Goal: Find specific page/section: Find specific page/section

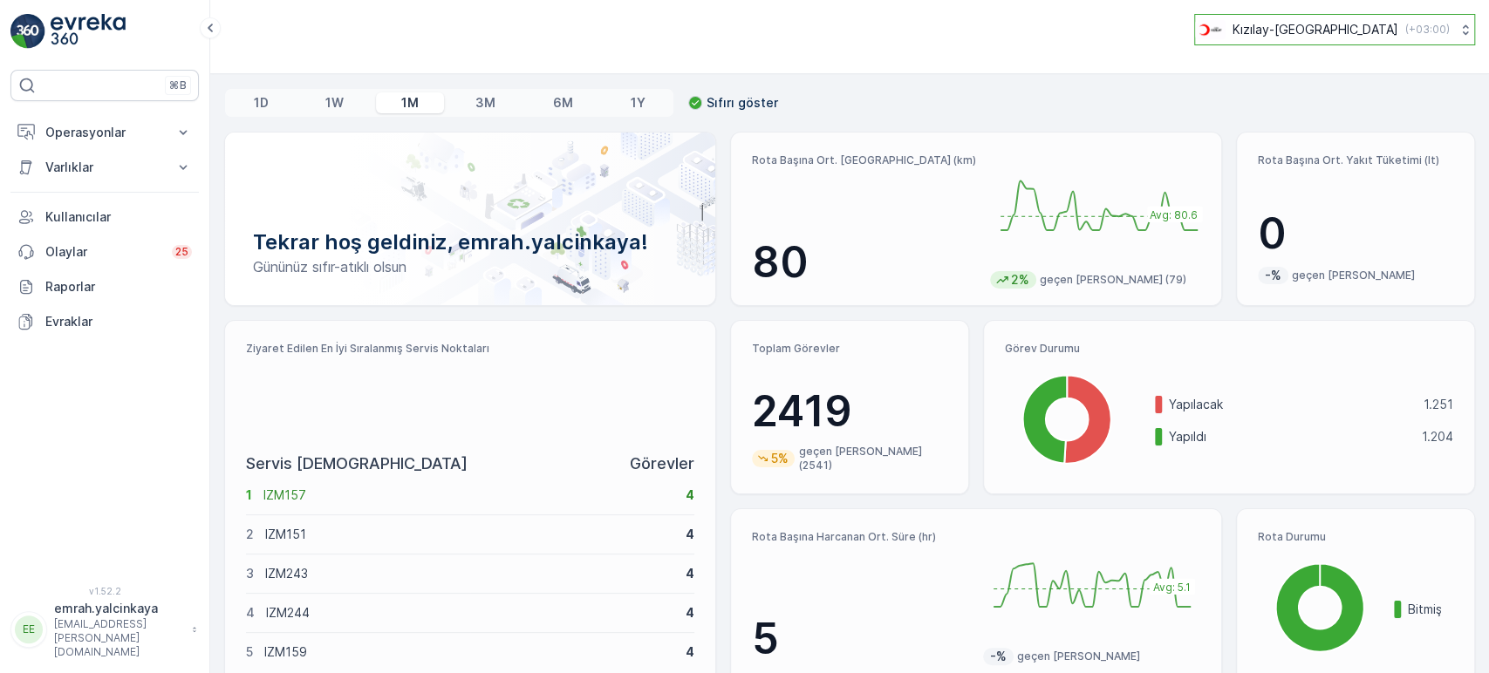
click at [1393, 34] on div "Kızılay-[GEOGRAPHIC_DATA] ( +03:00 )" at bounding box center [1322, 29] width 255 height 19
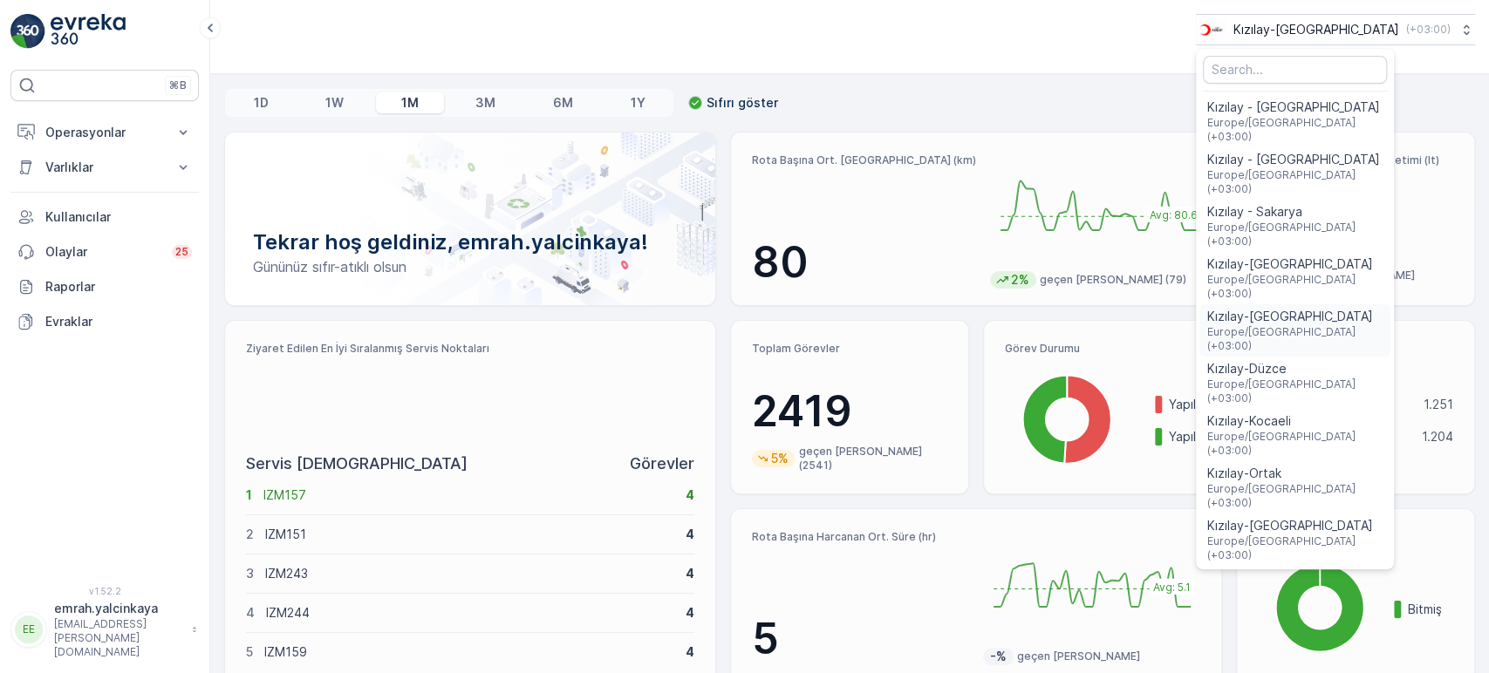
click at [1340, 325] on span "Europe/[GEOGRAPHIC_DATA] (+03:00)" at bounding box center [1294, 339] width 177 height 28
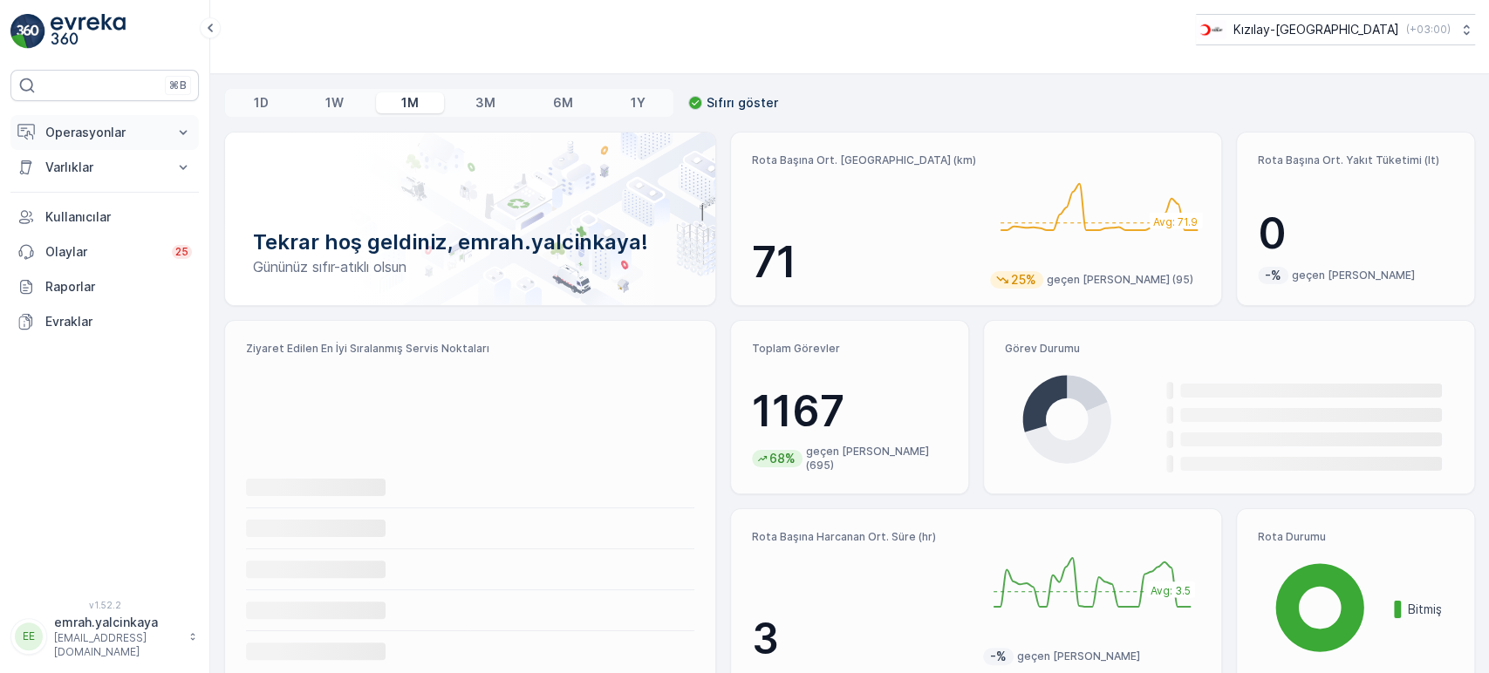
click at [64, 138] on p "Operasyonlar" at bounding box center [104, 132] width 119 height 17
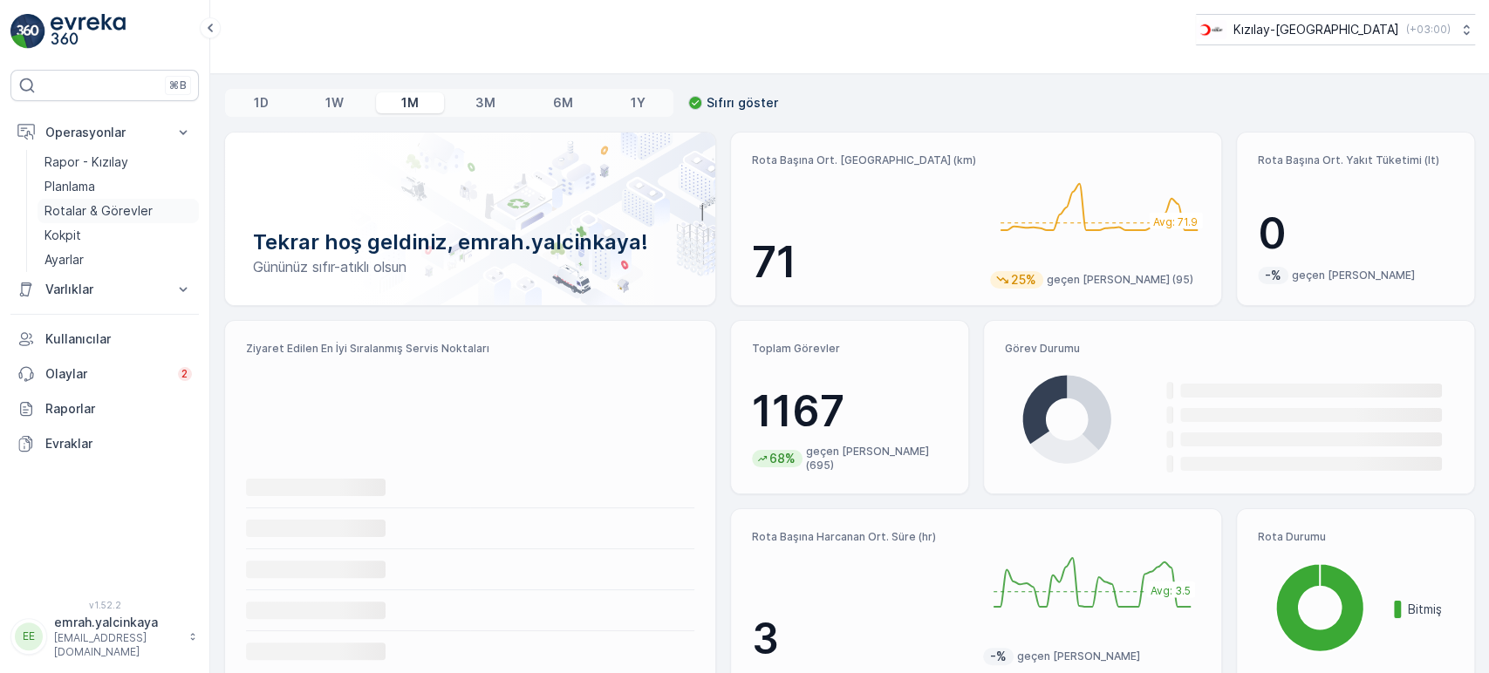
click at [58, 209] on p "Rotalar & Görevler" at bounding box center [98, 210] width 108 height 17
